Goal: Information Seeking & Learning: Learn about a topic

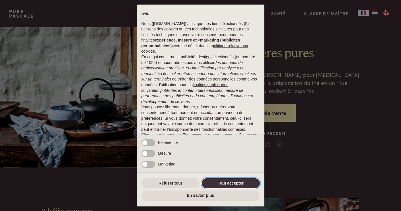
click at [247, 186] on button "Tout accepter" at bounding box center [231, 184] width 58 height 10
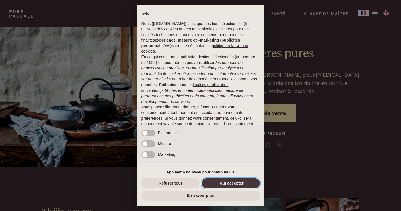
scroll to position [23, 0]
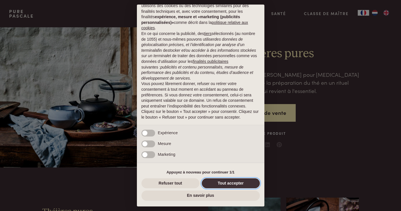
click at [227, 180] on button "Tout accepter" at bounding box center [231, 184] width 58 height 10
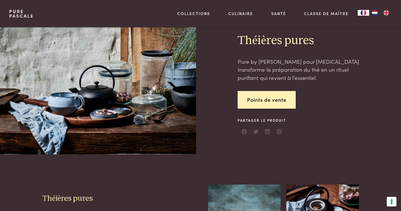
scroll to position [0, 0]
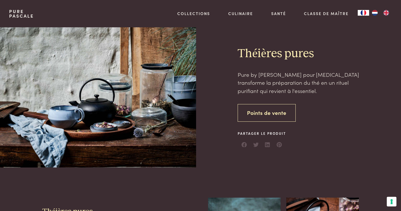
click at [273, 113] on link "Points de vente" at bounding box center [267, 113] width 58 height 18
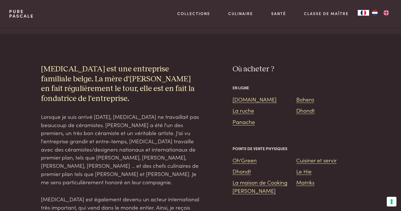
scroll to position [388, 0]
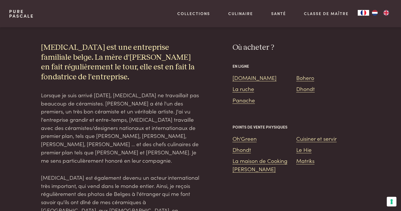
scroll to position [383, 0]
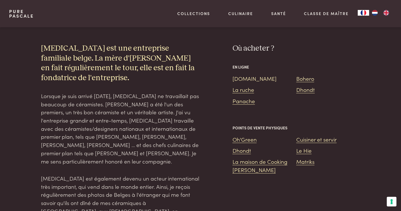
click at [245, 75] on link "[DOMAIN_NAME]" at bounding box center [255, 79] width 44 height 8
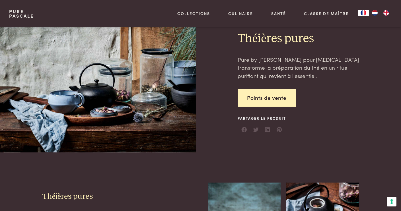
scroll to position [0, 0]
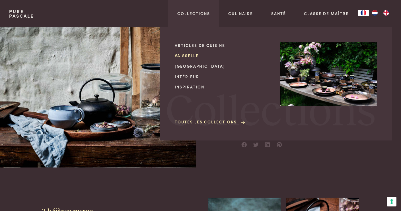
click at [189, 56] on link "Vaisselle" at bounding box center [223, 56] width 97 height 6
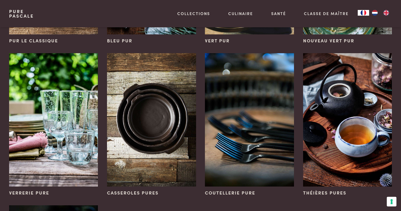
scroll to position [182, 0]
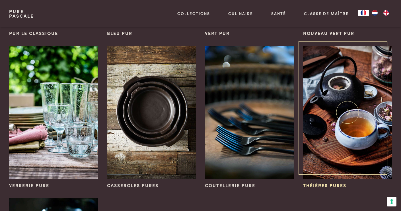
click at [356, 109] on img at bounding box center [347, 113] width 89 height 134
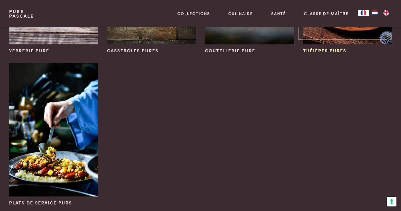
scroll to position [322, 0]
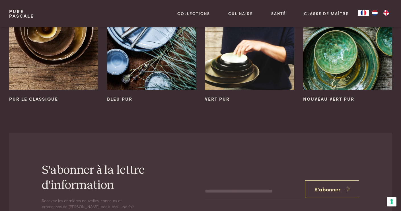
scroll to position [731, 0]
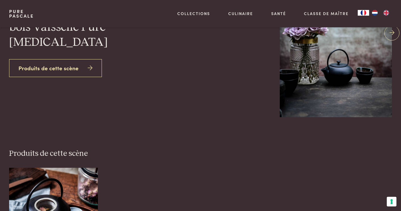
scroll to position [87, 0]
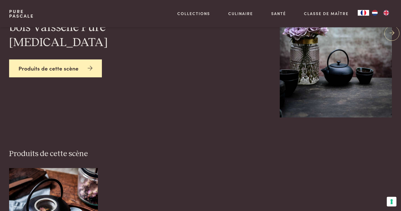
click at [92, 60] on link "Produits de cette scène" at bounding box center [55, 69] width 93 height 18
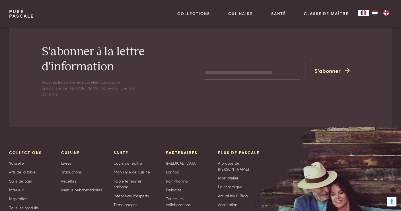
scroll to position [192, 0]
